Goal: Connect with others: Connect with others

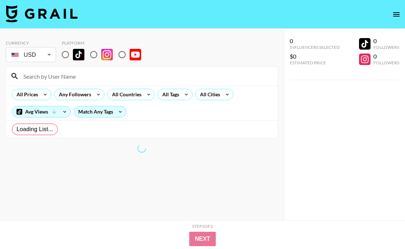
radio input "true"
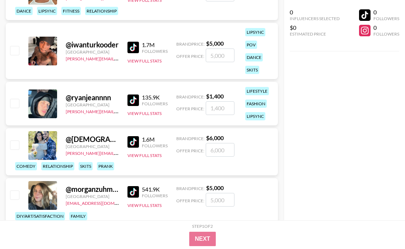
scroll to position [673, 0]
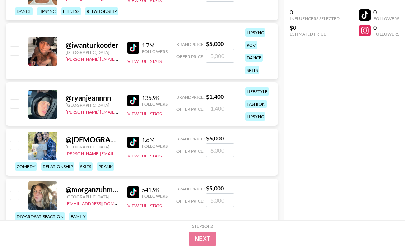
click at [94, 141] on div "@ theoterofam" at bounding box center [92, 139] width 53 height 9
click at [136, 143] on img at bounding box center [132, 141] width 11 height 11
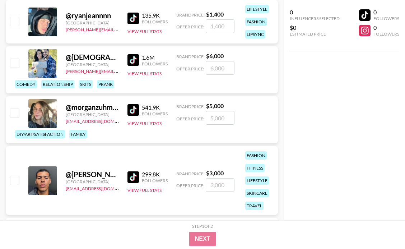
scroll to position [756, 0]
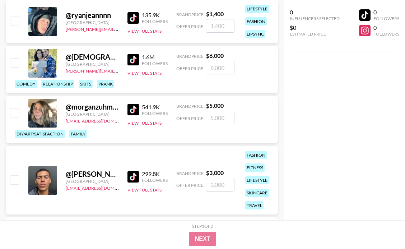
click at [83, 103] on div "@ morganzuhmakes" at bounding box center [92, 106] width 53 height 9
click at [34, 108] on div at bounding box center [42, 113] width 29 height 29
click at [133, 108] on img at bounding box center [132, 109] width 11 height 11
click at [129, 107] on img at bounding box center [132, 109] width 11 height 11
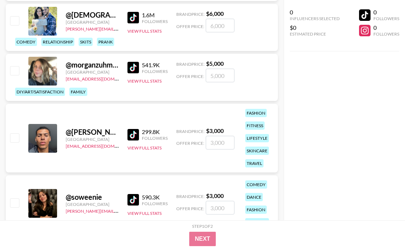
scroll to position [804, 0]
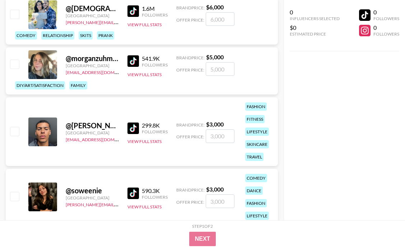
click at [140, 130] on link at bounding box center [134, 127] width 14 height 11
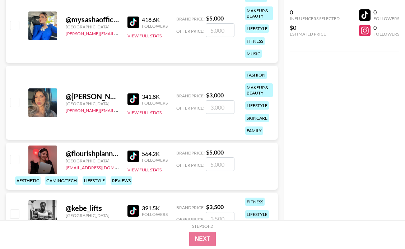
scroll to position [1145, 0]
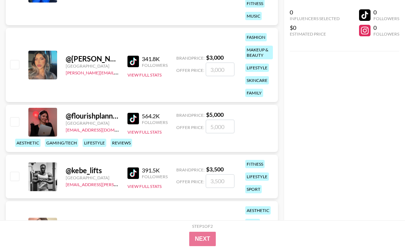
click at [136, 116] on img at bounding box center [132, 118] width 11 height 11
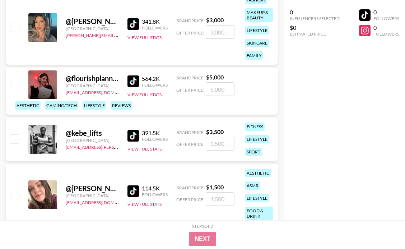
scroll to position [1200, 0]
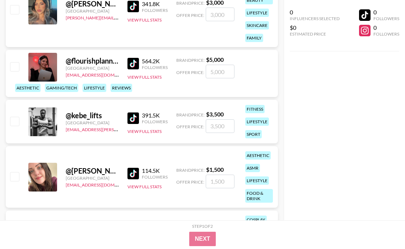
click at [122, 120] on div "@ kebe_lifts [GEOGRAPHIC_DATA] [PERSON_NAME][EMAIL_ADDRESS][DOMAIN_NAME] 391.5K…" at bounding box center [142, 121] width 272 height 43
click at [138, 116] on img at bounding box center [132, 117] width 11 height 11
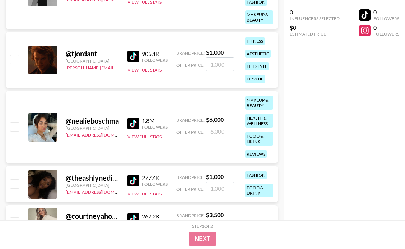
scroll to position [1815, 0]
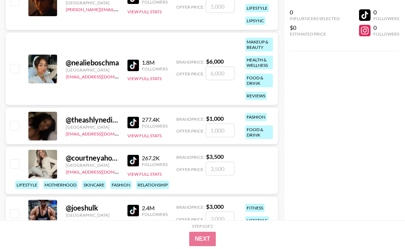
click at [134, 115] on div "277.4K Followers View Full Stats" at bounding box center [147, 125] width 40 height 25
click at [135, 118] on img at bounding box center [132, 122] width 11 height 11
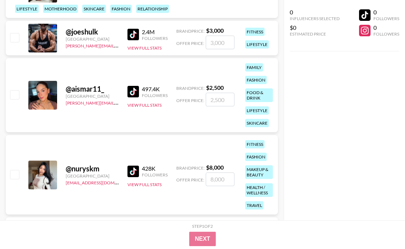
scroll to position [2019, 0]
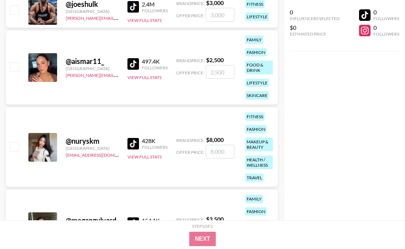
click at [135, 140] on img at bounding box center [132, 143] width 11 height 11
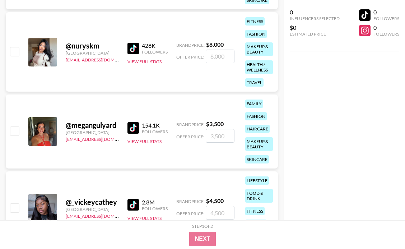
scroll to position [2129, 0]
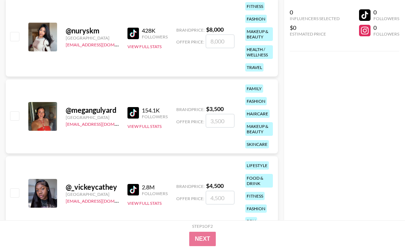
click at [131, 111] on img at bounding box center [132, 112] width 11 height 11
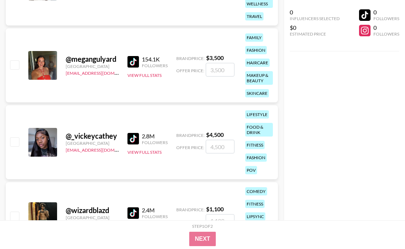
scroll to position [2200, 0]
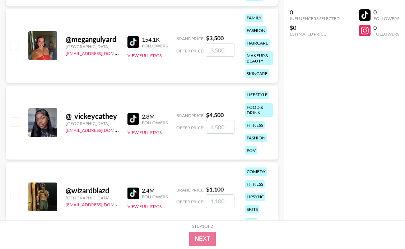
click at [134, 118] on img at bounding box center [132, 118] width 11 height 11
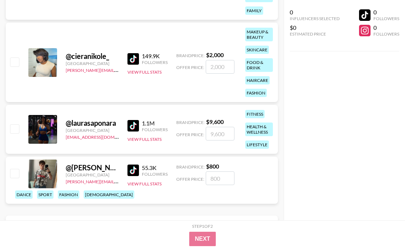
scroll to position [2590, 0]
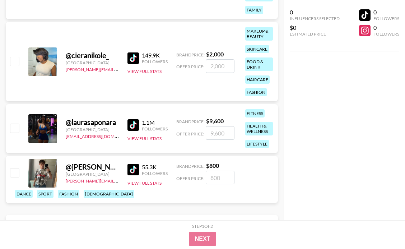
click at [136, 57] on img at bounding box center [132, 57] width 11 height 11
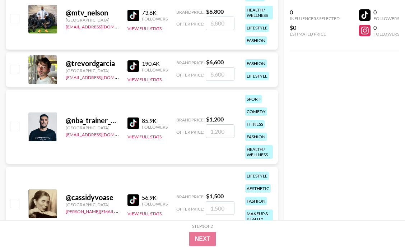
scroll to position [3106, 0]
click at [137, 123] on img at bounding box center [132, 122] width 11 height 11
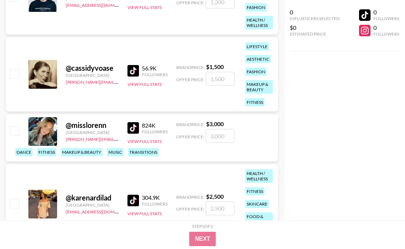
scroll to position [3240, 0]
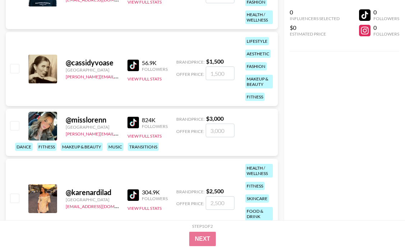
click at [134, 65] on img at bounding box center [132, 65] width 11 height 11
click at [134, 70] on img at bounding box center [132, 65] width 11 height 11
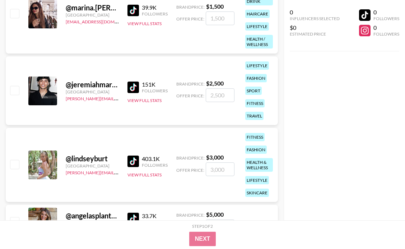
scroll to position [3556, 0]
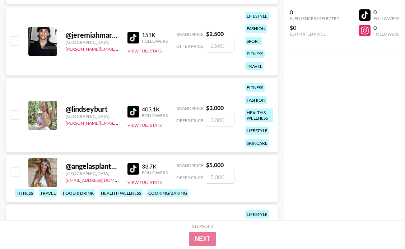
click at [134, 108] on img at bounding box center [132, 111] width 11 height 11
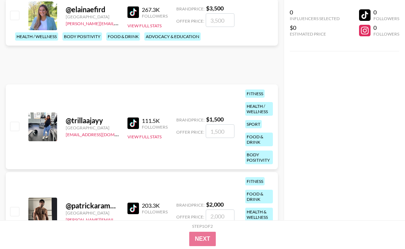
scroll to position [4338, 0]
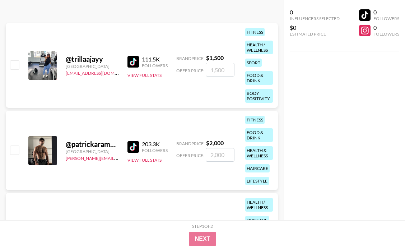
click at [137, 147] on img at bounding box center [132, 146] width 11 height 11
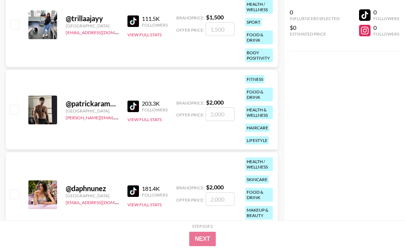
scroll to position [4380, 0]
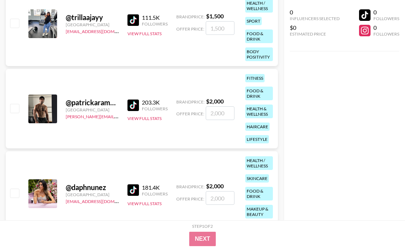
click at [135, 24] on img at bounding box center [132, 19] width 11 height 11
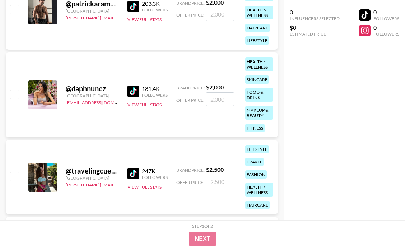
scroll to position [4492, 0]
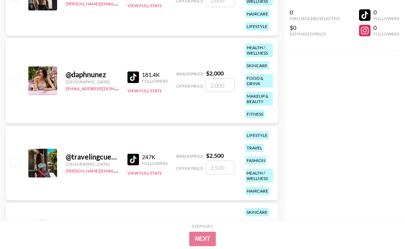
click at [136, 73] on img at bounding box center [132, 76] width 11 height 11
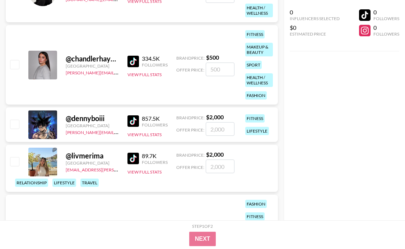
scroll to position [4792, 0]
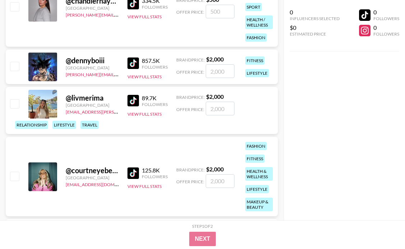
click at [132, 169] on img at bounding box center [132, 172] width 11 height 11
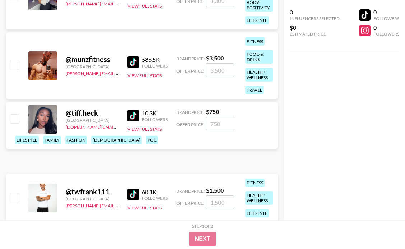
scroll to position [5522, 0]
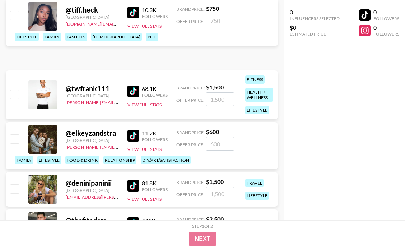
click at [131, 18] on img at bounding box center [132, 12] width 11 height 11
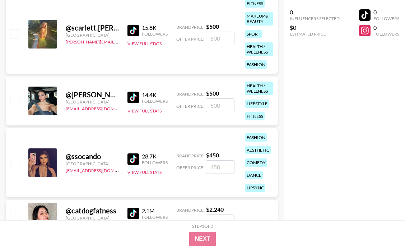
scroll to position [6455, 0]
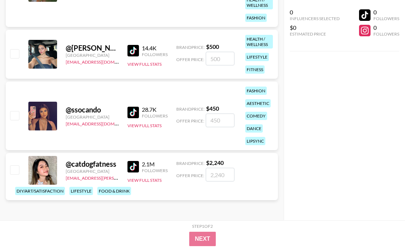
click at [132, 111] on img at bounding box center [132, 112] width 11 height 11
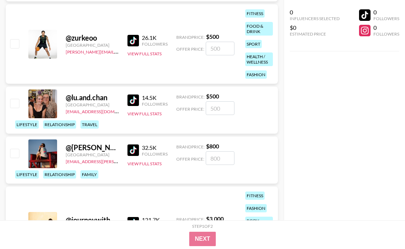
scroll to position [6100, 0]
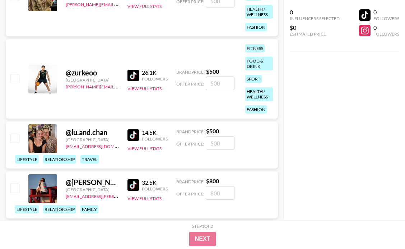
click at [134, 72] on img at bounding box center [132, 75] width 11 height 11
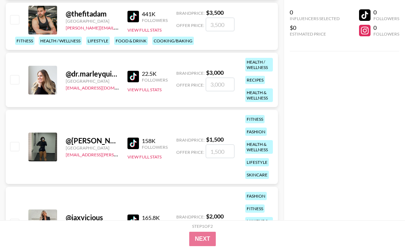
scroll to position [5728, 0]
click at [132, 74] on img at bounding box center [132, 76] width 11 height 11
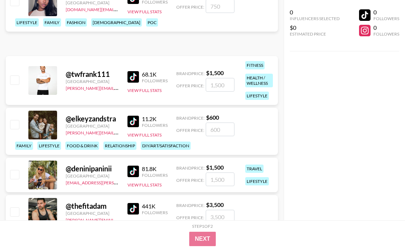
scroll to position [5536, 0]
click at [146, 121] on div "11.2K" at bounding box center [155, 119] width 26 height 7
click at [140, 122] on link at bounding box center [134, 121] width 14 height 11
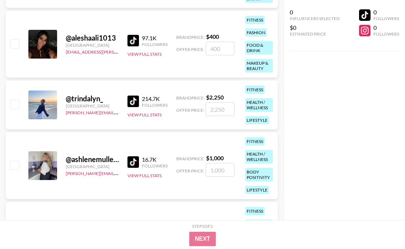
scroll to position [5247, 0]
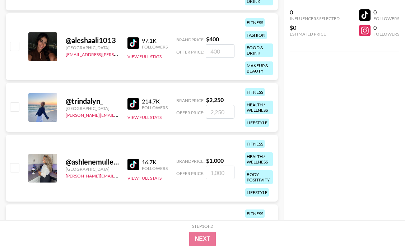
click at [83, 162] on div "@ ashlenemullens" at bounding box center [92, 161] width 53 height 9
click at [138, 166] on img at bounding box center [132, 164] width 11 height 11
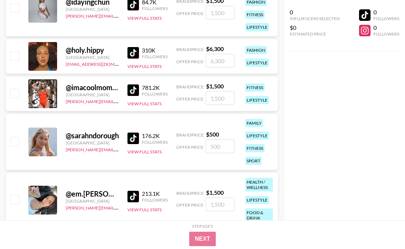
scroll to position [4935, 0]
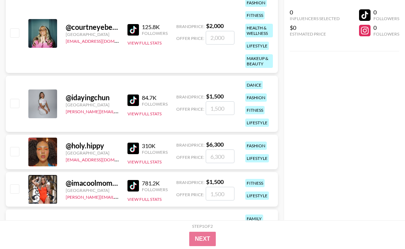
click at [134, 99] on img at bounding box center [132, 99] width 11 height 11
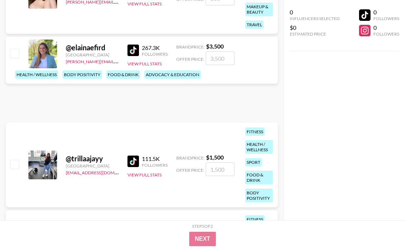
scroll to position [4193, 0]
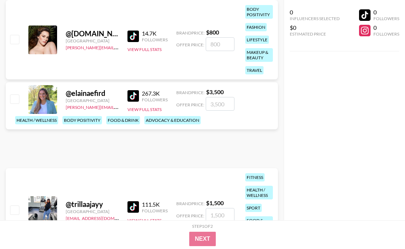
click at [135, 36] on img at bounding box center [132, 36] width 11 height 11
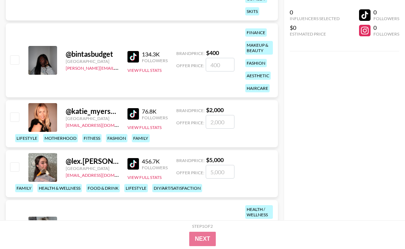
scroll to position [3769, 0]
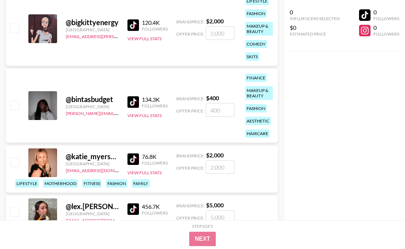
click at [135, 98] on img at bounding box center [132, 101] width 11 height 11
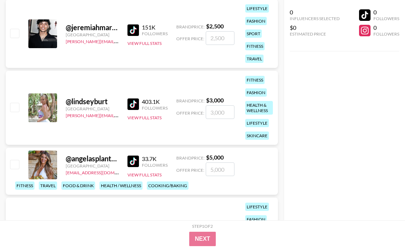
scroll to position [3427, 0]
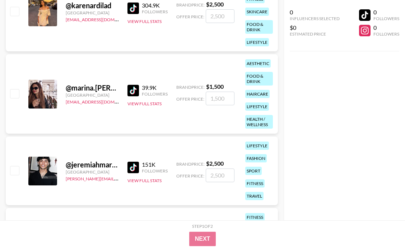
click at [137, 168] on img at bounding box center [132, 167] width 11 height 11
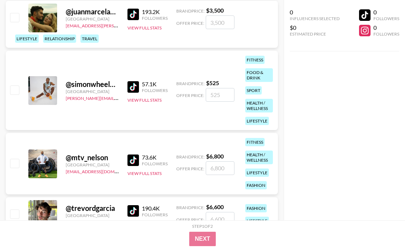
scroll to position [3077, 0]
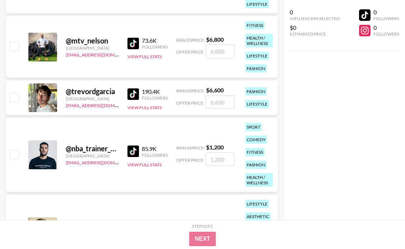
click at [129, 148] on img at bounding box center [132, 150] width 11 height 11
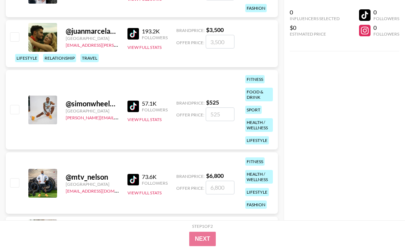
scroll to position [2942, 0]
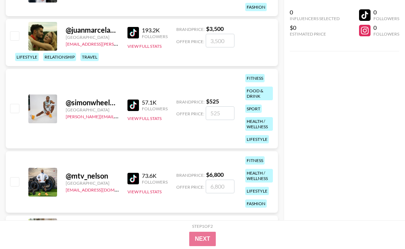
click at [137, 179] on img at bounding box center [132, 178] width 11 height 11
